Goal: Navigation & Orientation: Understand site structure

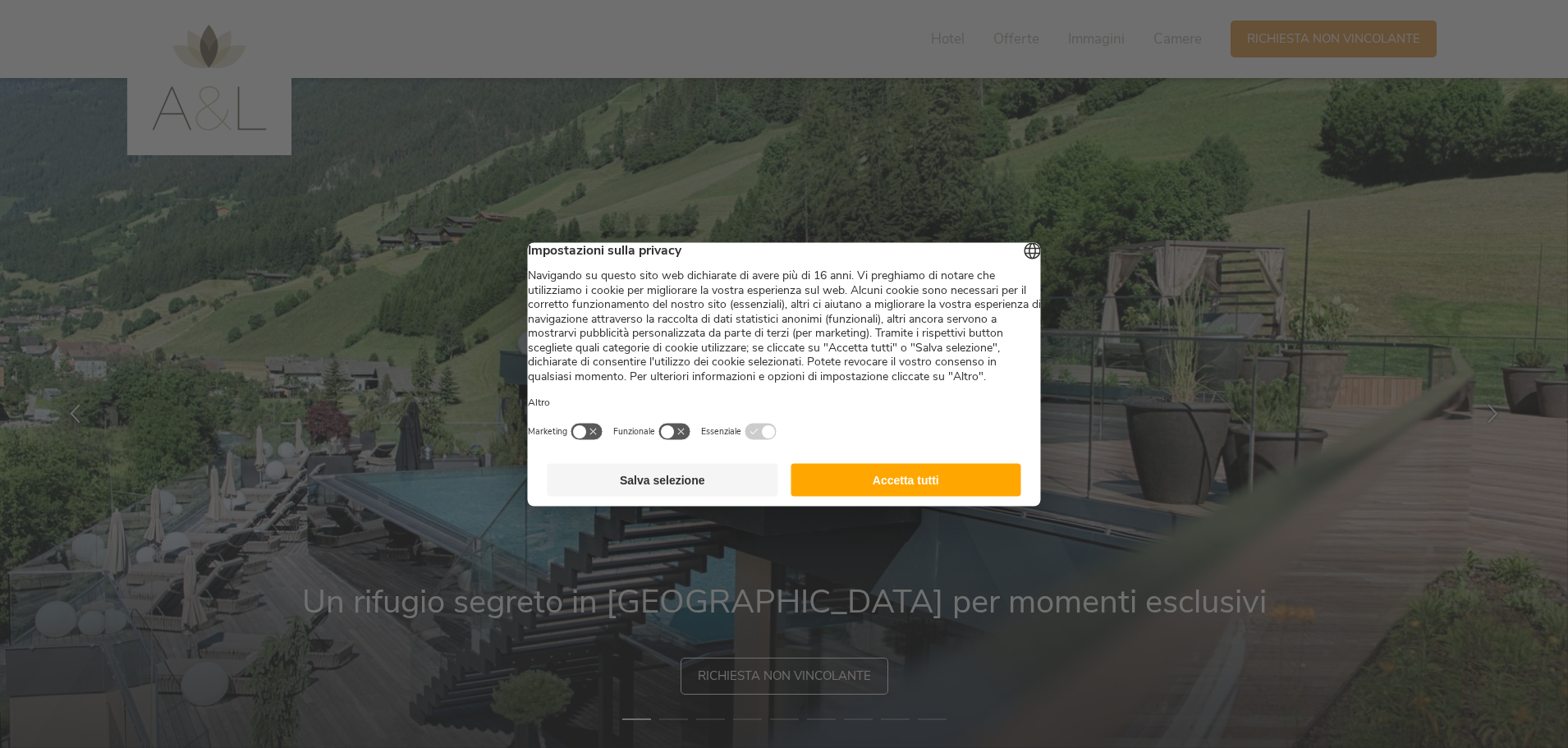
click at [855, 496] on button "Accetta tutti" at bounding box center [906, 479] width 231 height 33
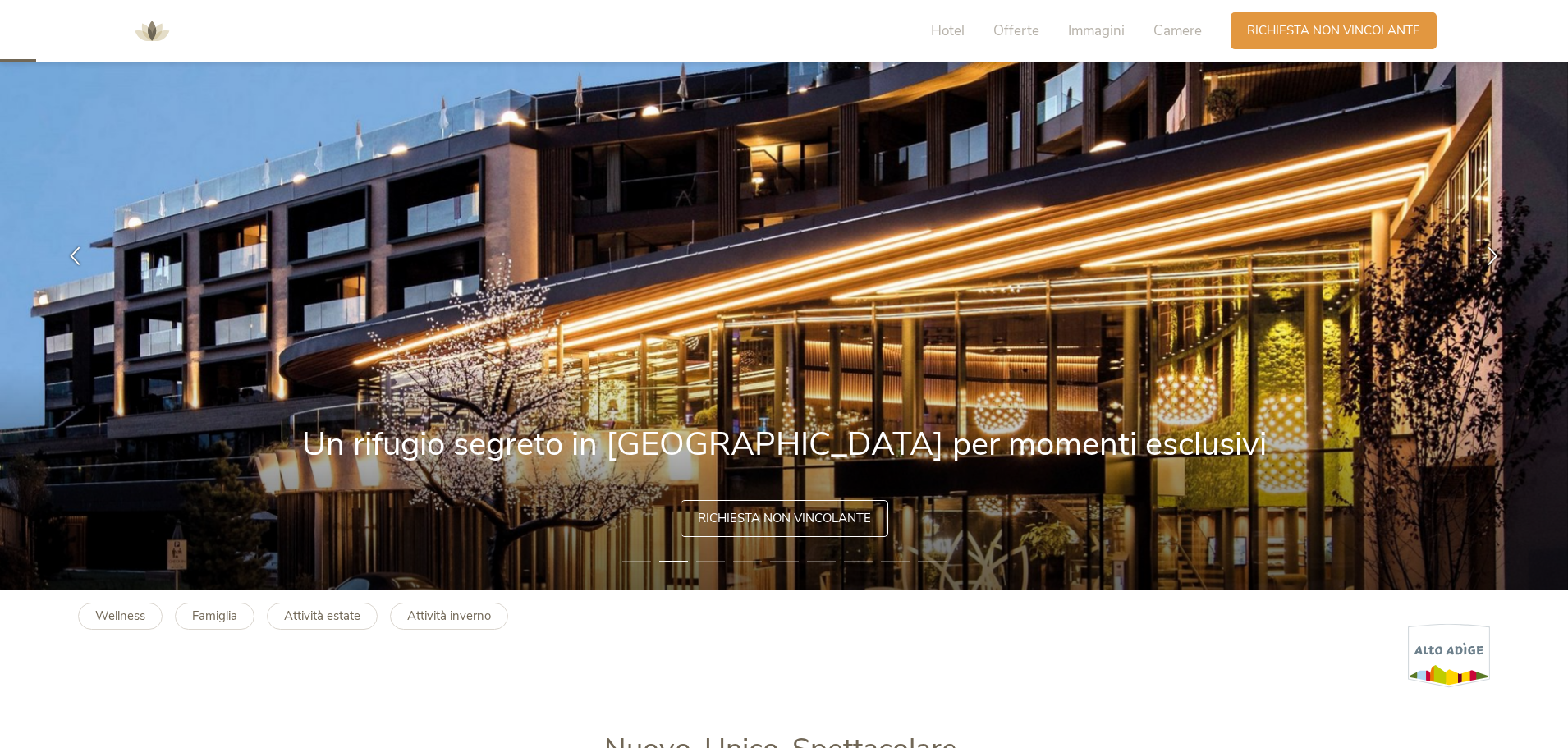
scroll to position [164, 0]
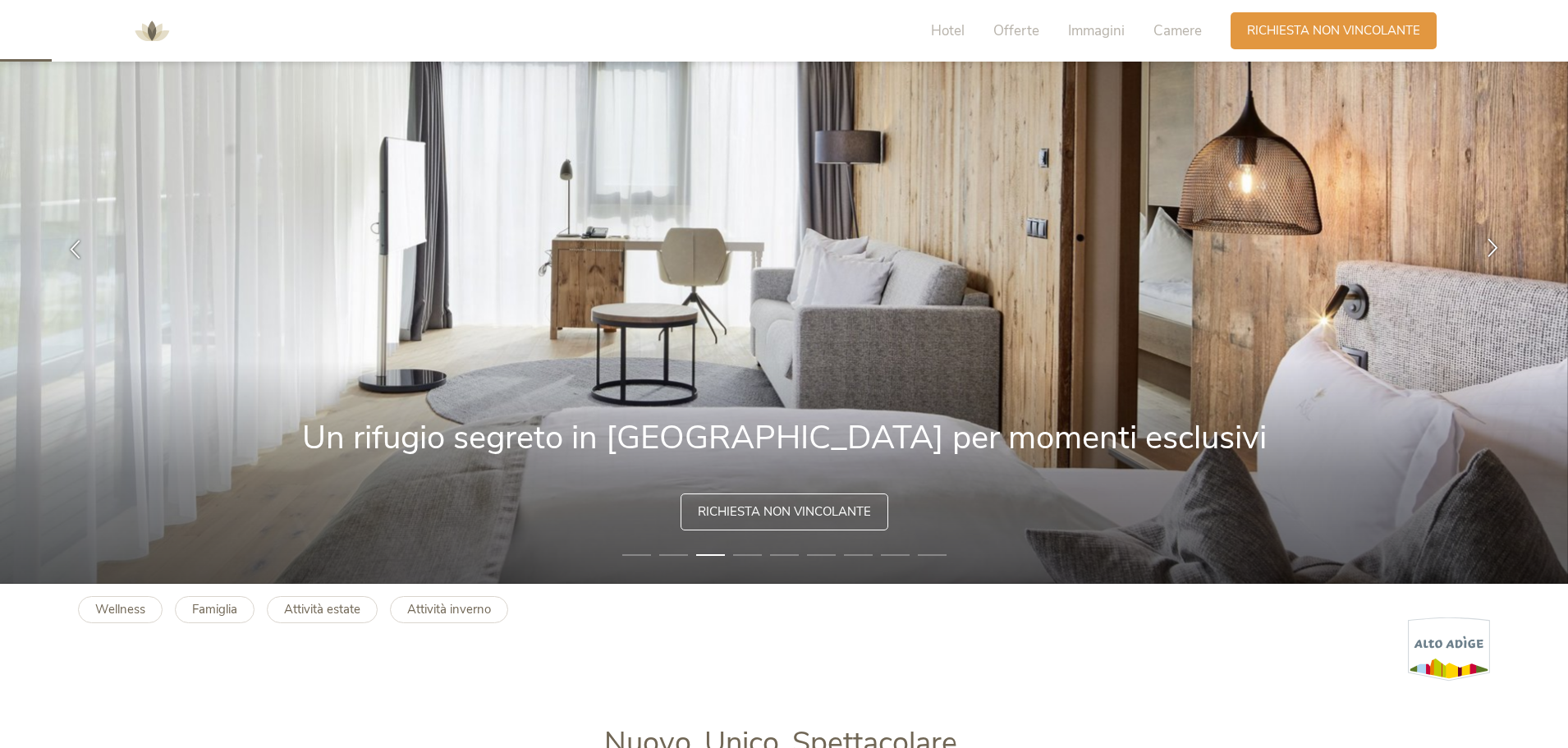
click at [1495, 245] on icon at bounding box center [1492, 247] width 19 height 19
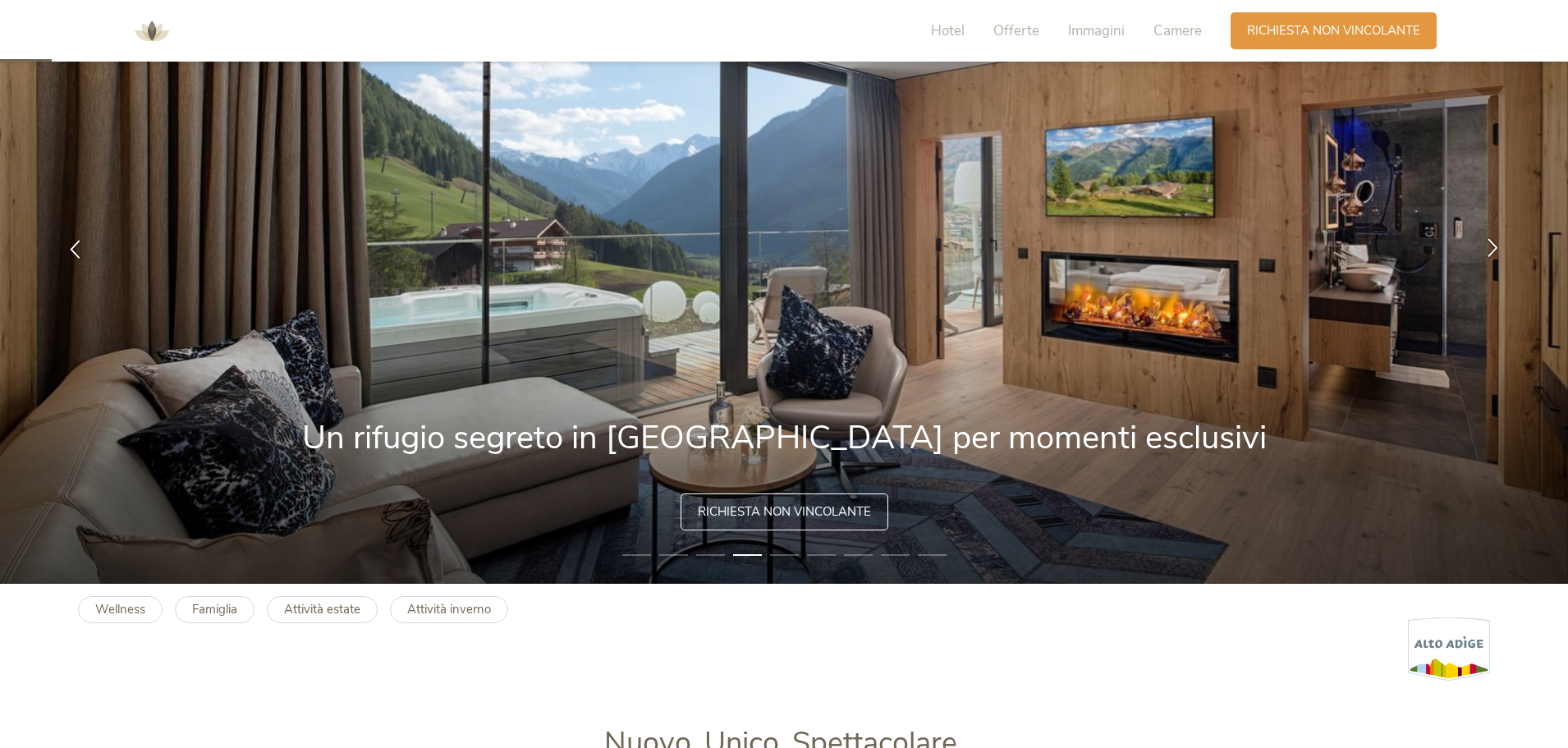
click at [1495, 245] on icon at bounding box center [1492, 247] width 19 height 19
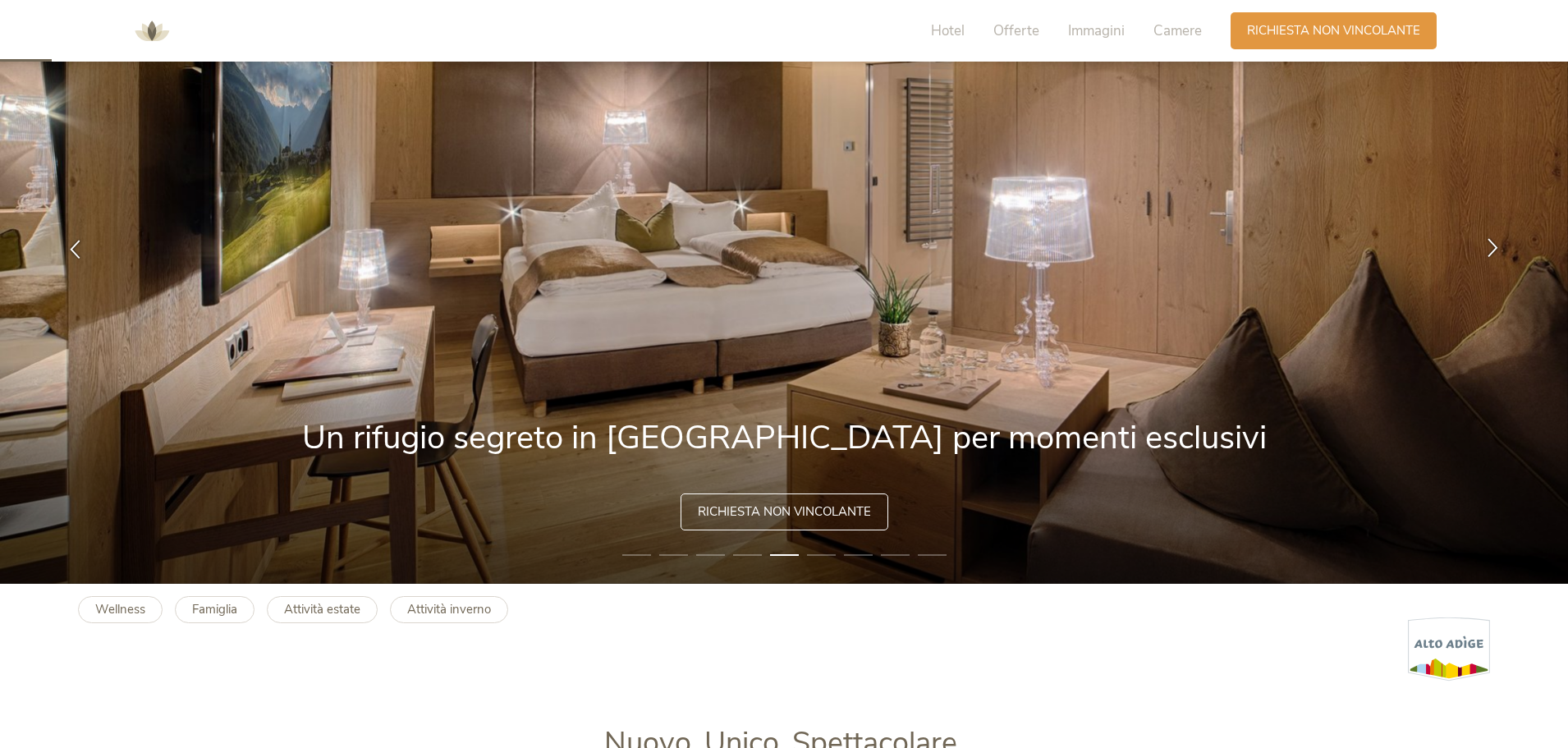
click at [1495, 245] on icon at bounding box center [1492, 247] width 19 height 19
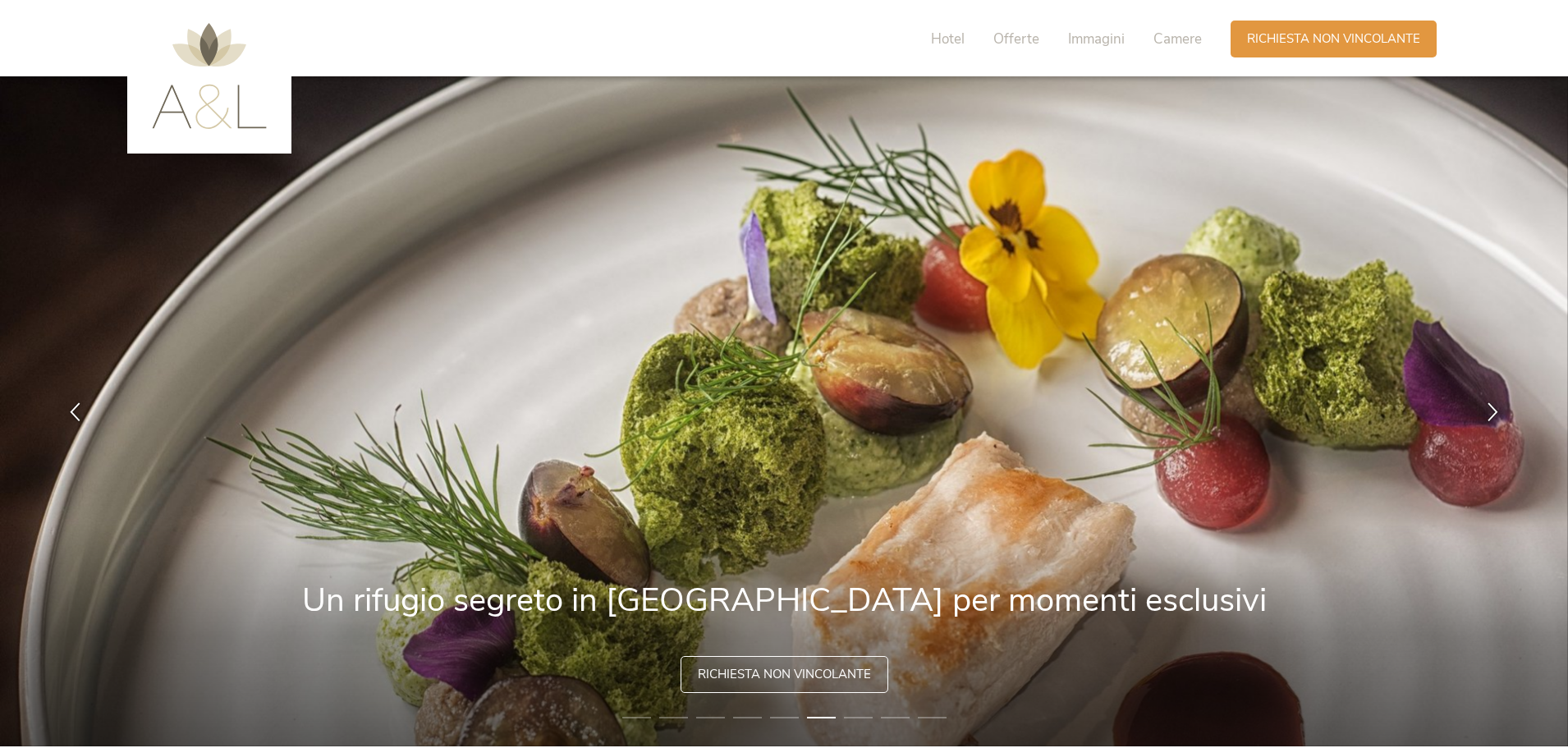
scroll to position [0, 0]
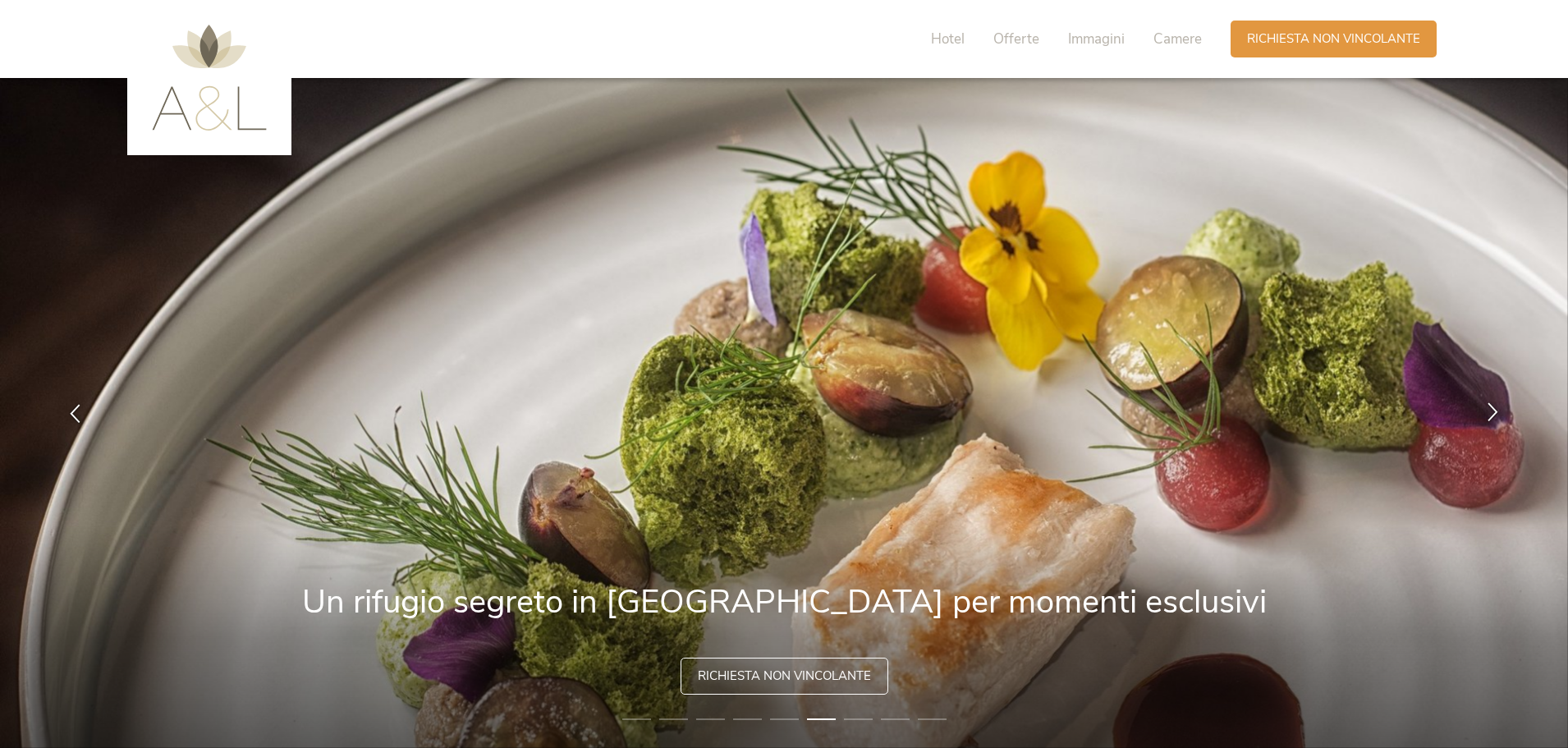
click at [1492, 412] on icon at bounding box center [1492, 411] width 19 height 19
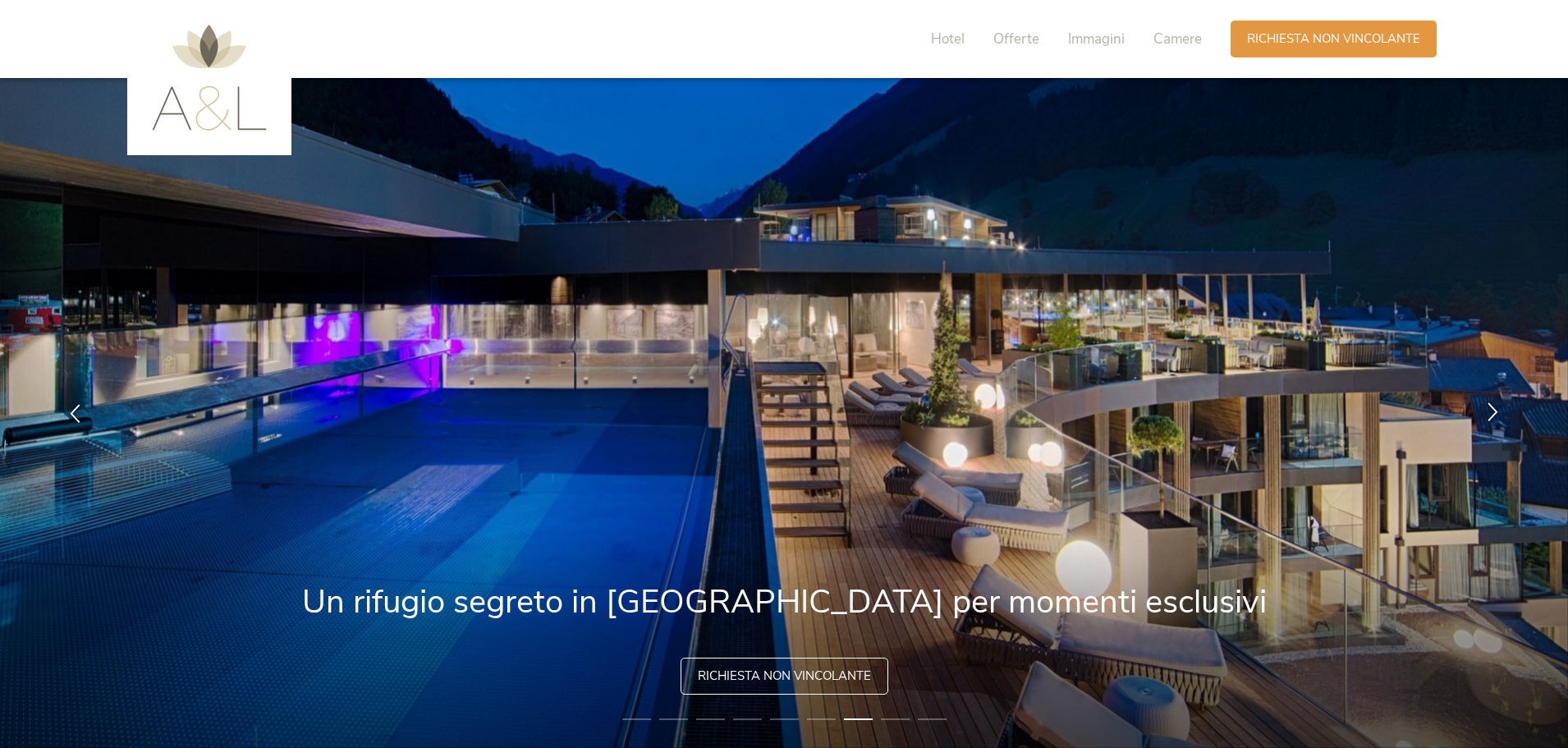
click at [1492, 412] on icon at bounding box center [1492, 411] width 19 height 19
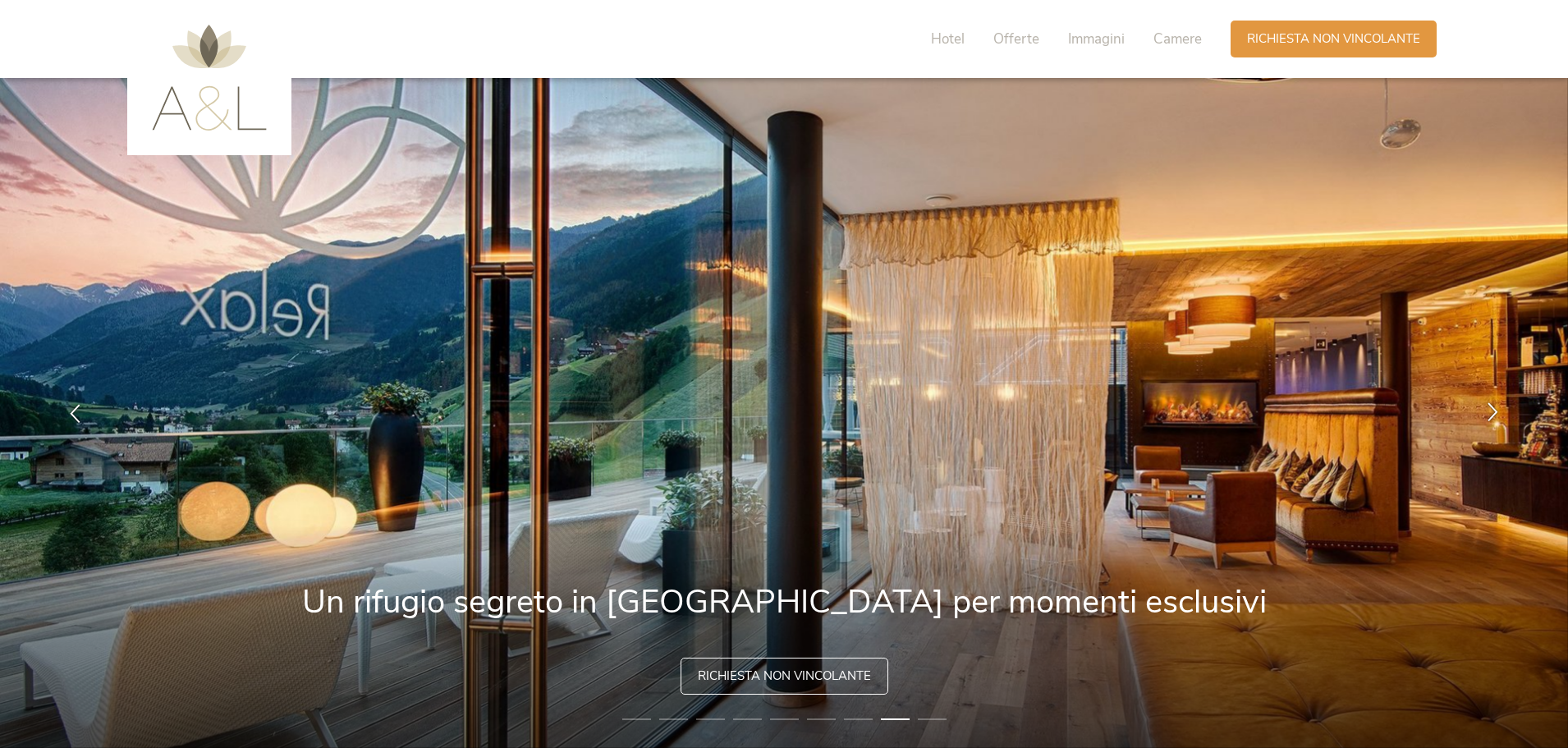
click at [1492, 412] on icon at bounding box center [1492, 411] width 19 height 19
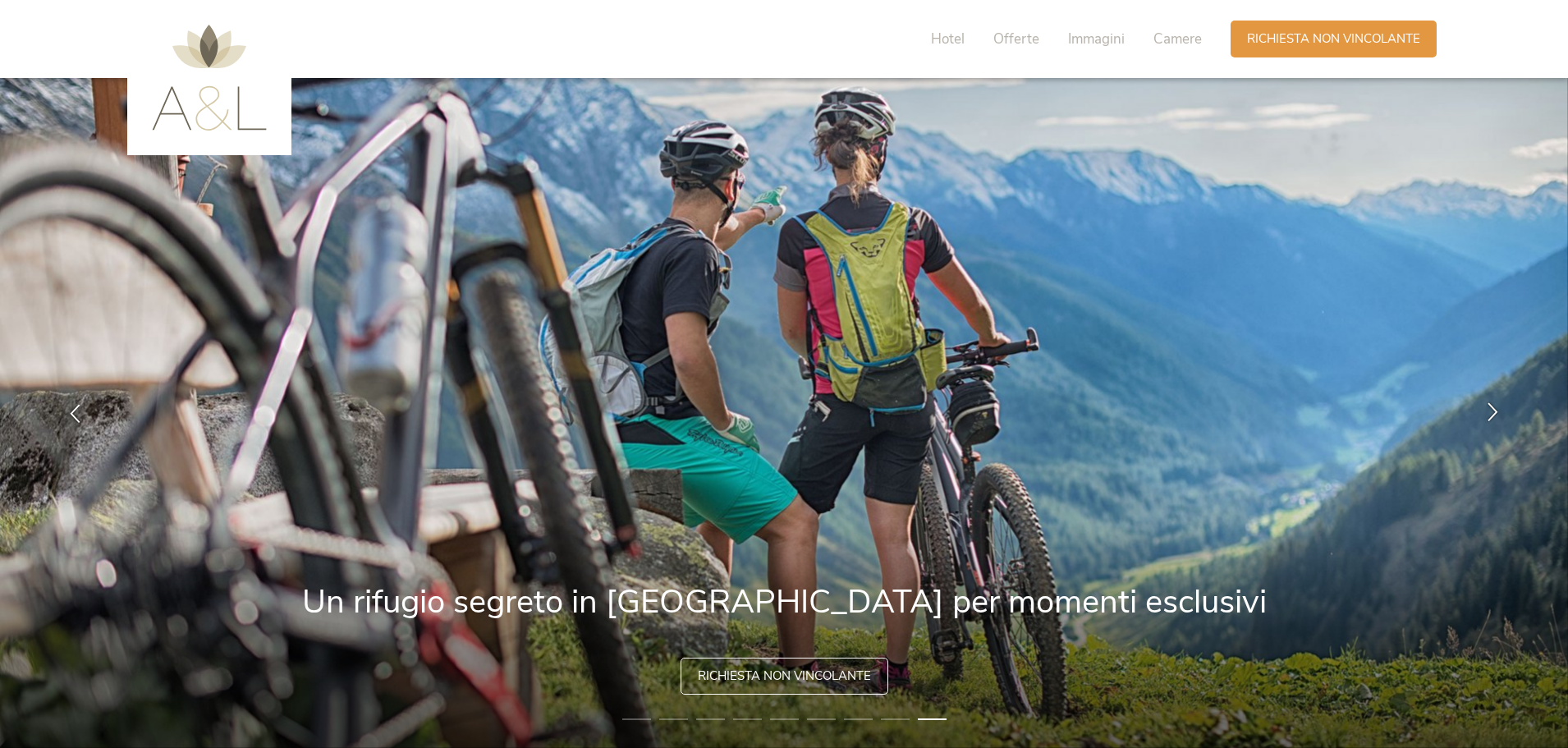
click at [1492, 412] on icon at bounding box center [1492, 411] width 19 height 19
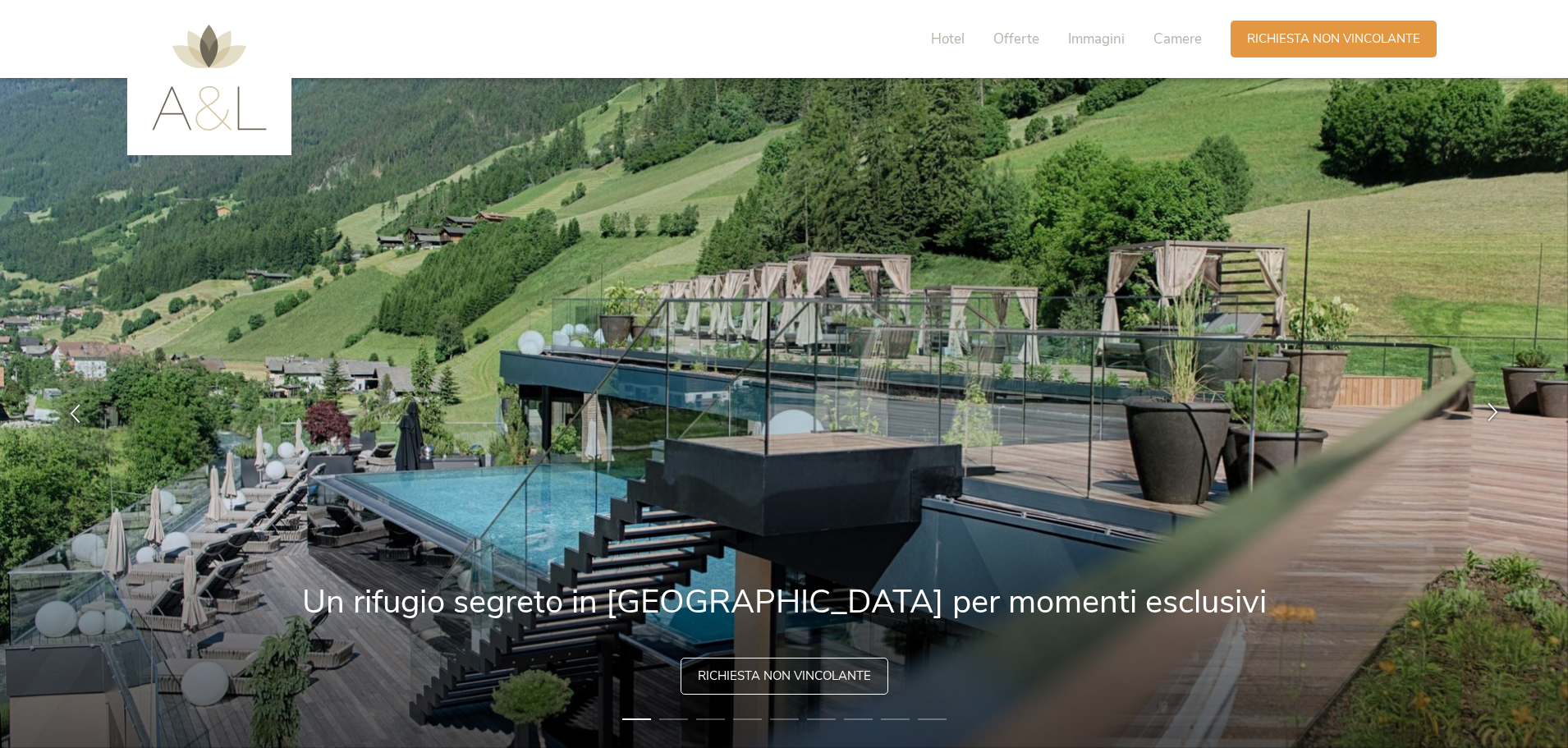
click at [1492, 412] on icon at bounding box center [1492, 411] width 19 height 19
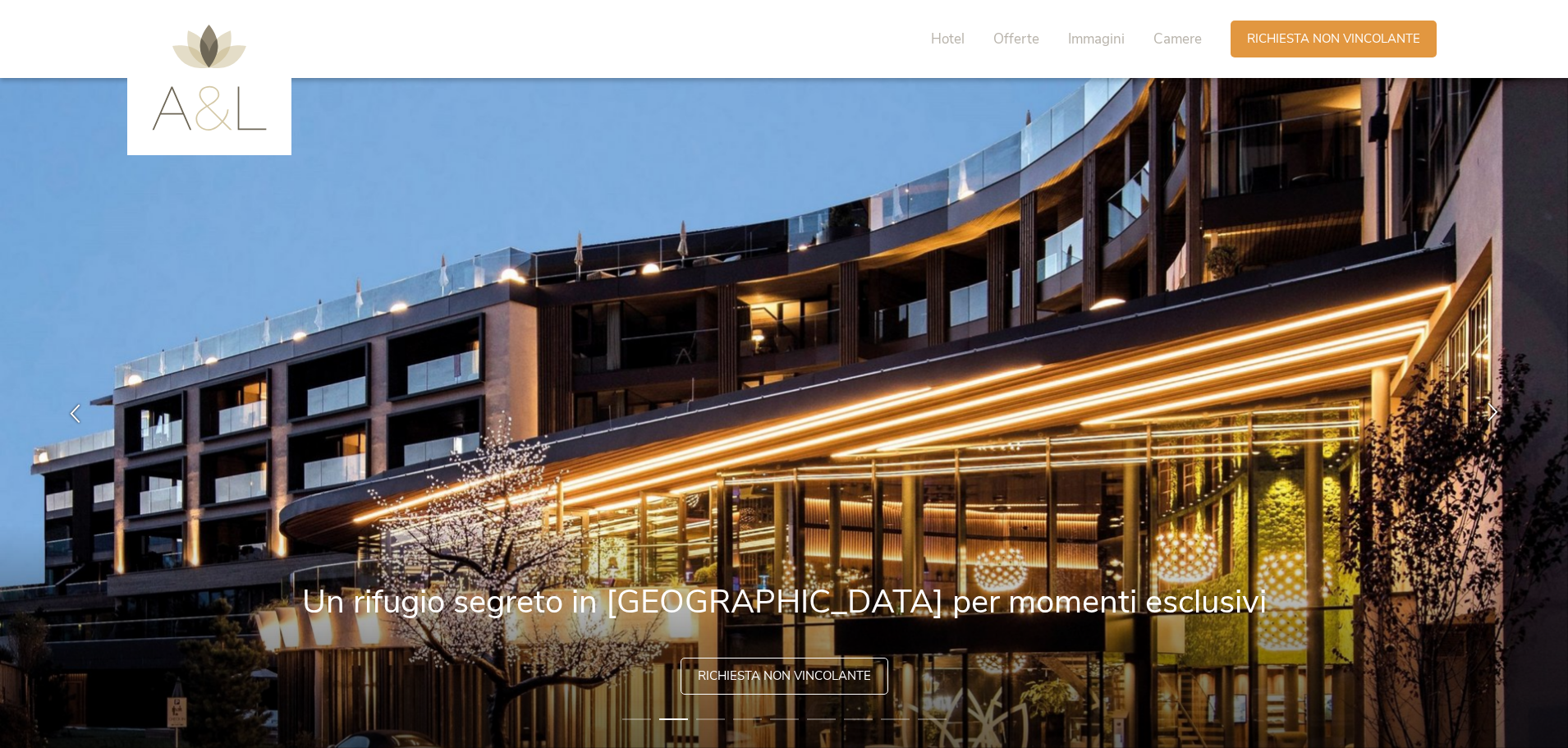
click at [1492, 412] on icon at bounding box center [1492, 411] width 19 height 19
